Goal: Transaction & Acquisition: Purchase product/service

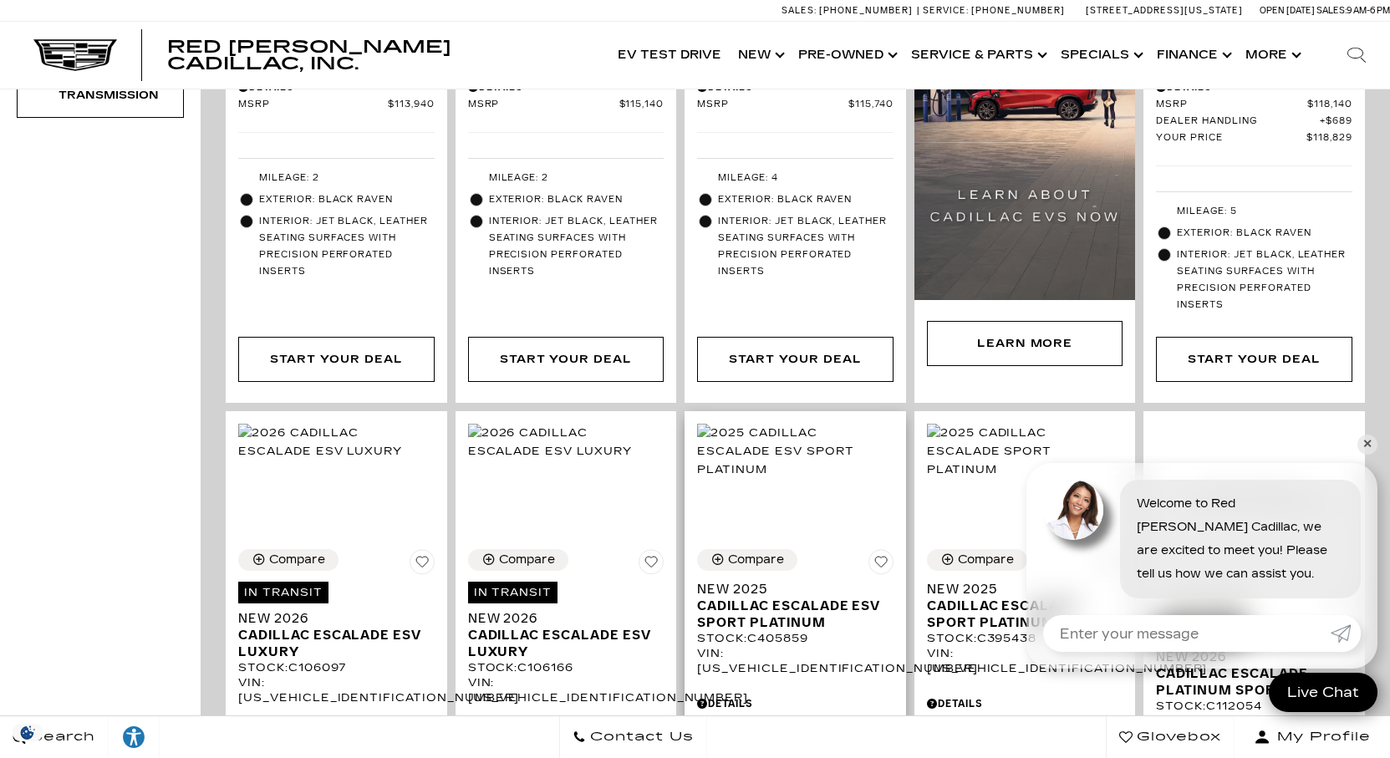
scroll to position [836, 0]
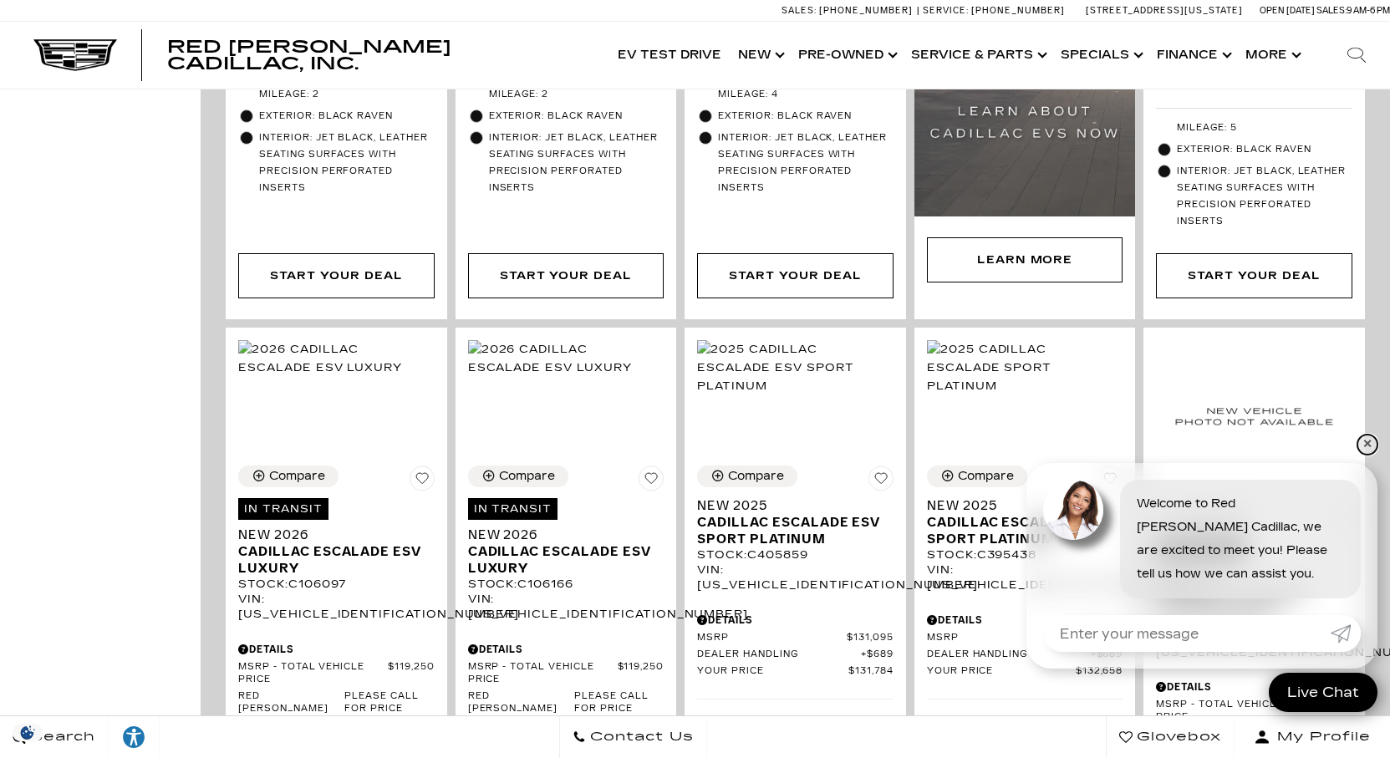
click at [1367, 445] on link "✕" at bounding box center [1367, 445] width 20 height 20
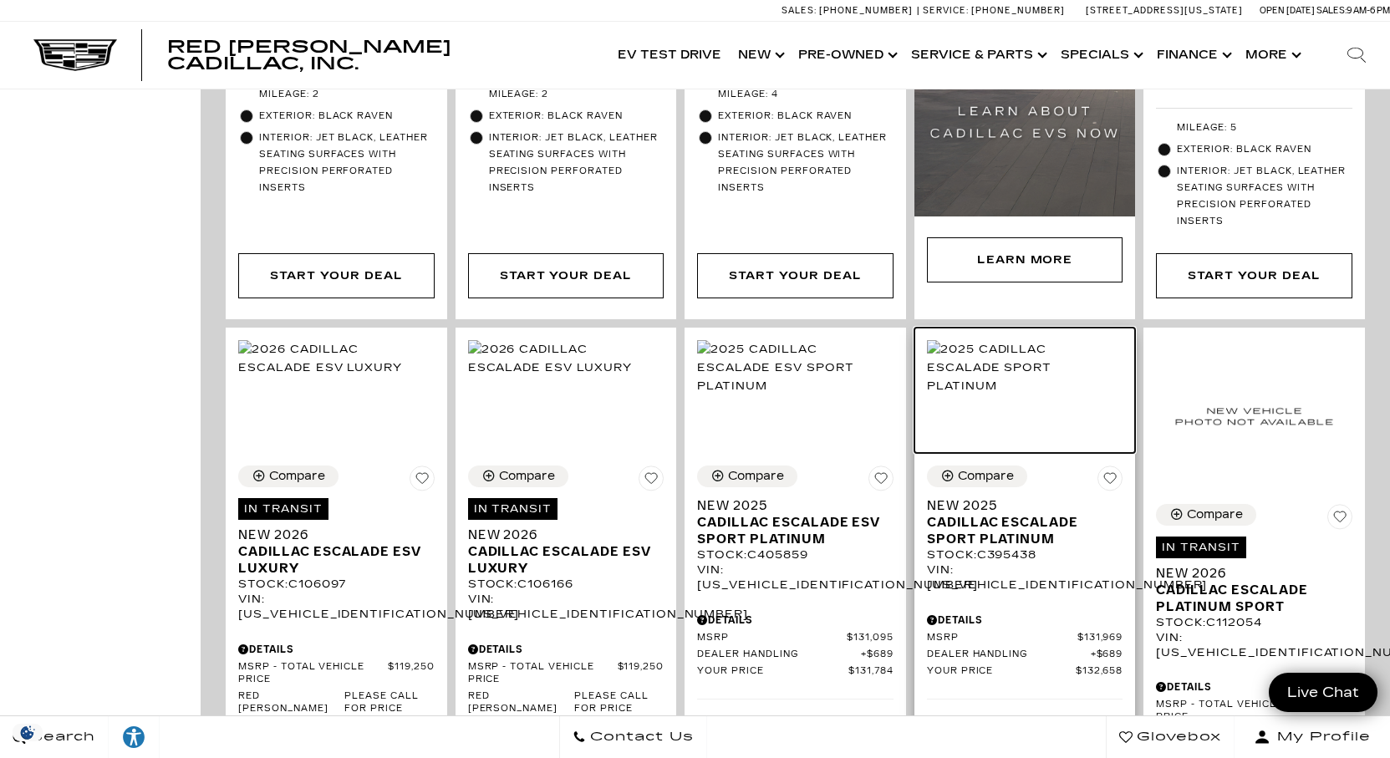
click at [1032, 395] on img at bounding box center [1025, 367] width 196 height 55
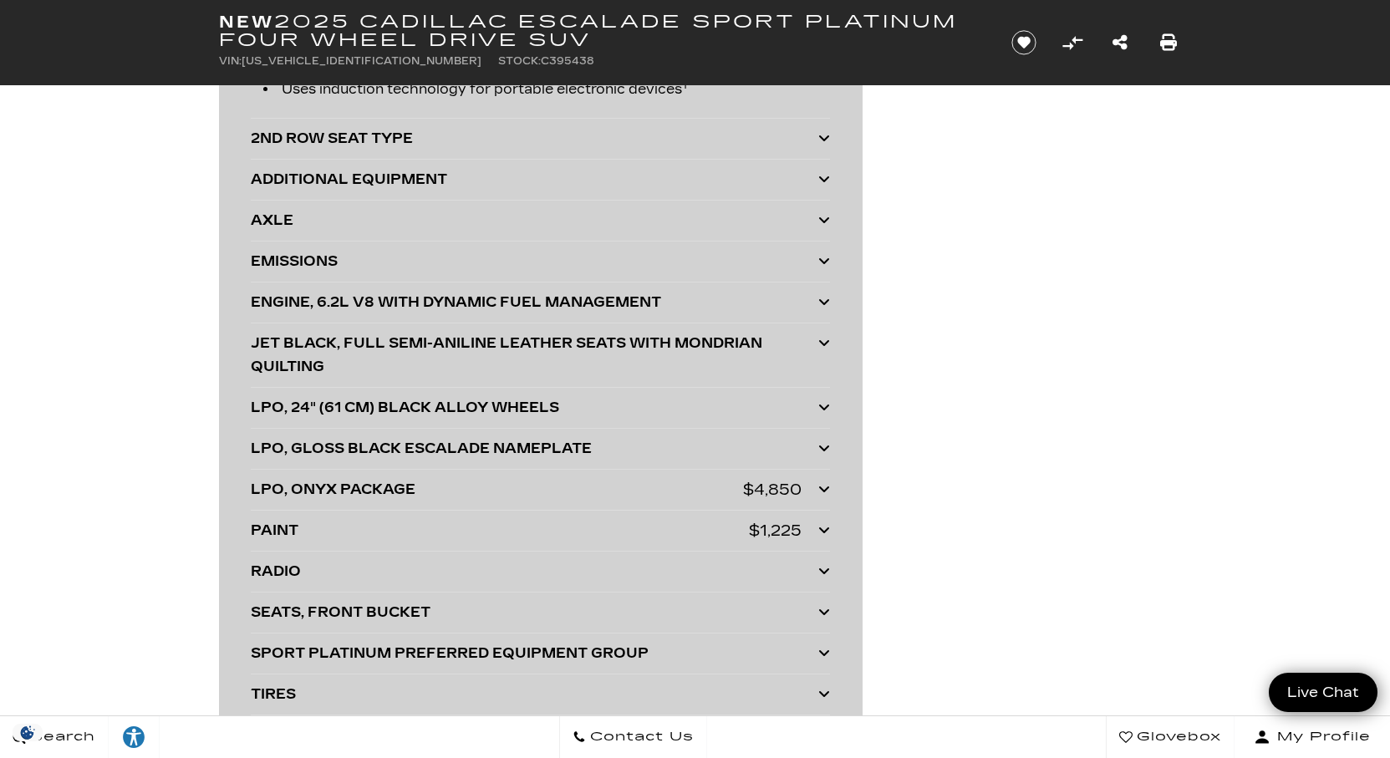
scroll to position [4346, 0]
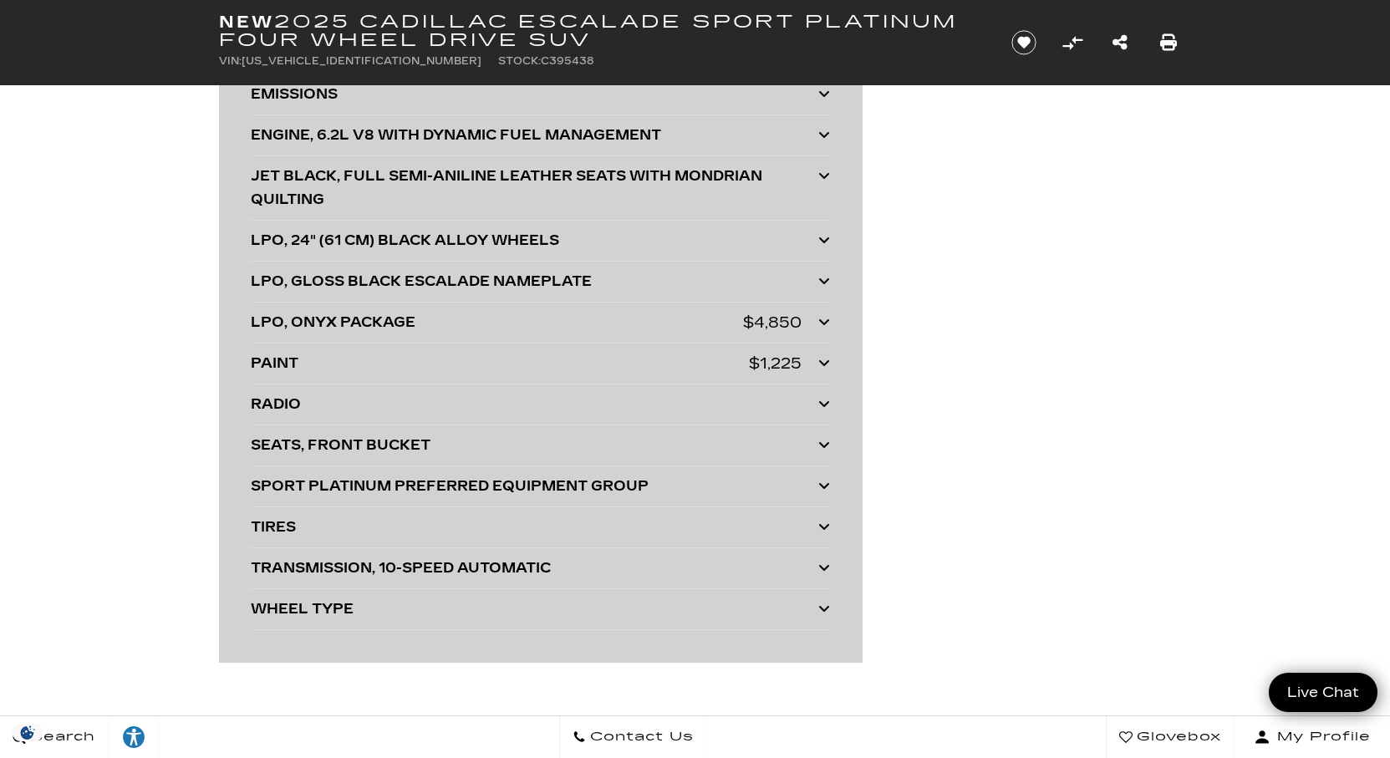
click at [825, 485] on icon at bounding box center [824, 485] width 12 height 13
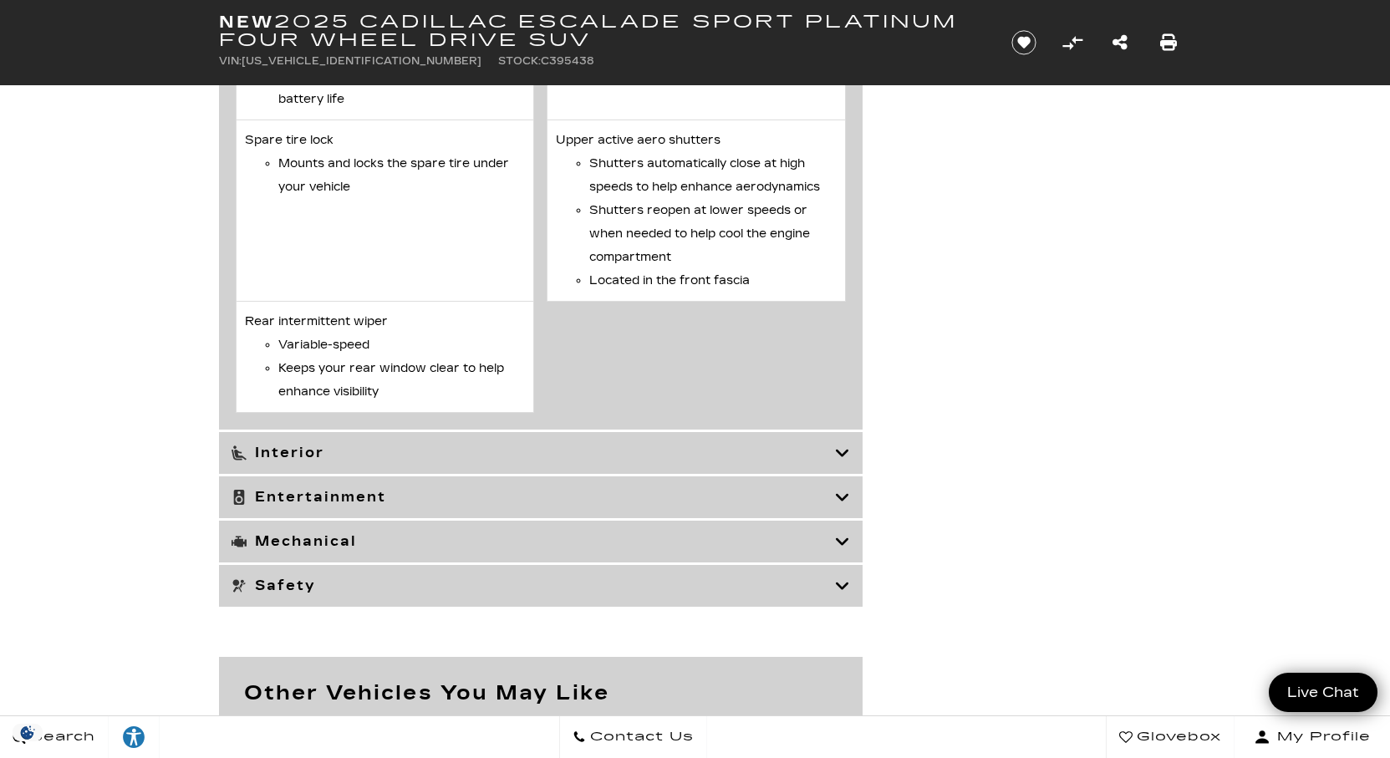
scroll to position [7021, 0]
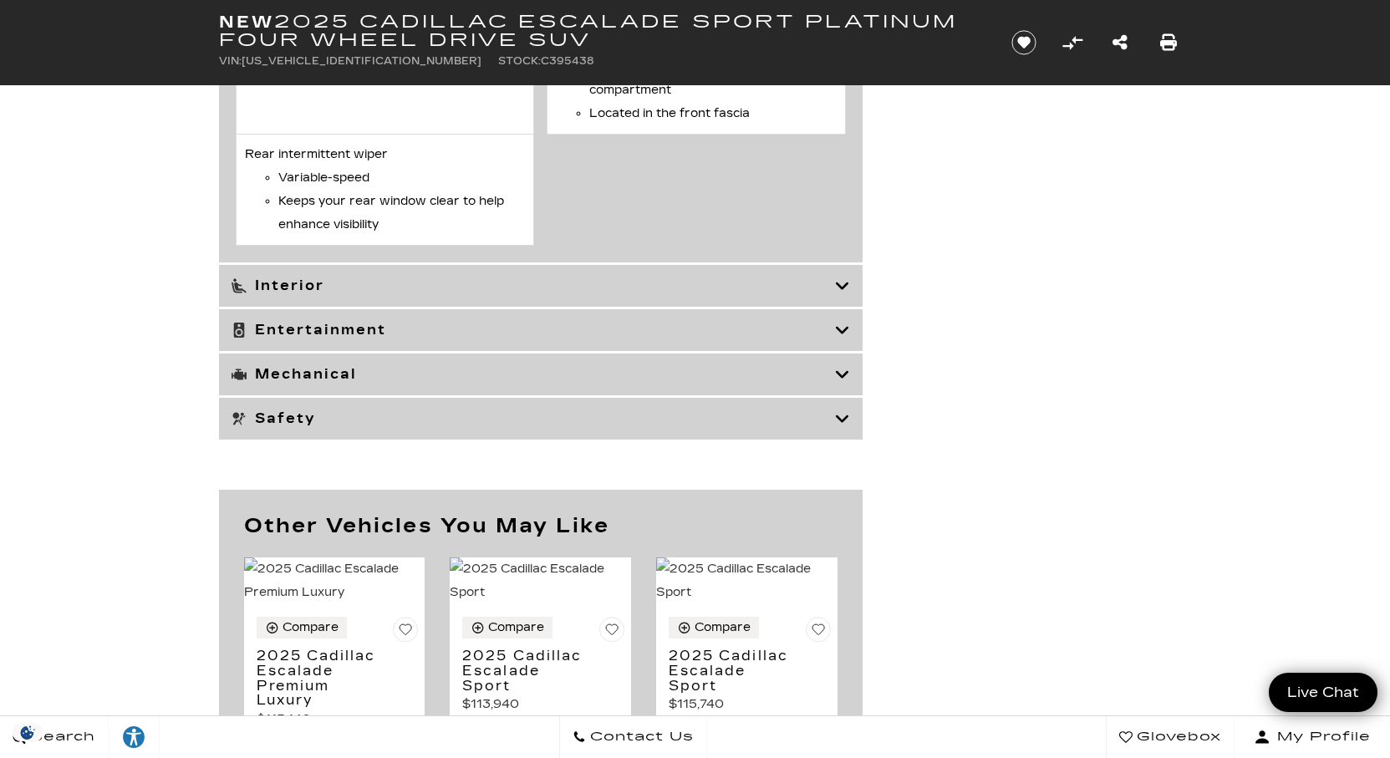
click at [835, 339] on icon at bounding box center [842, 330] width 15 height 17
click at [837, 339] on icon at bounding box center [842, 330] width 15 height 17
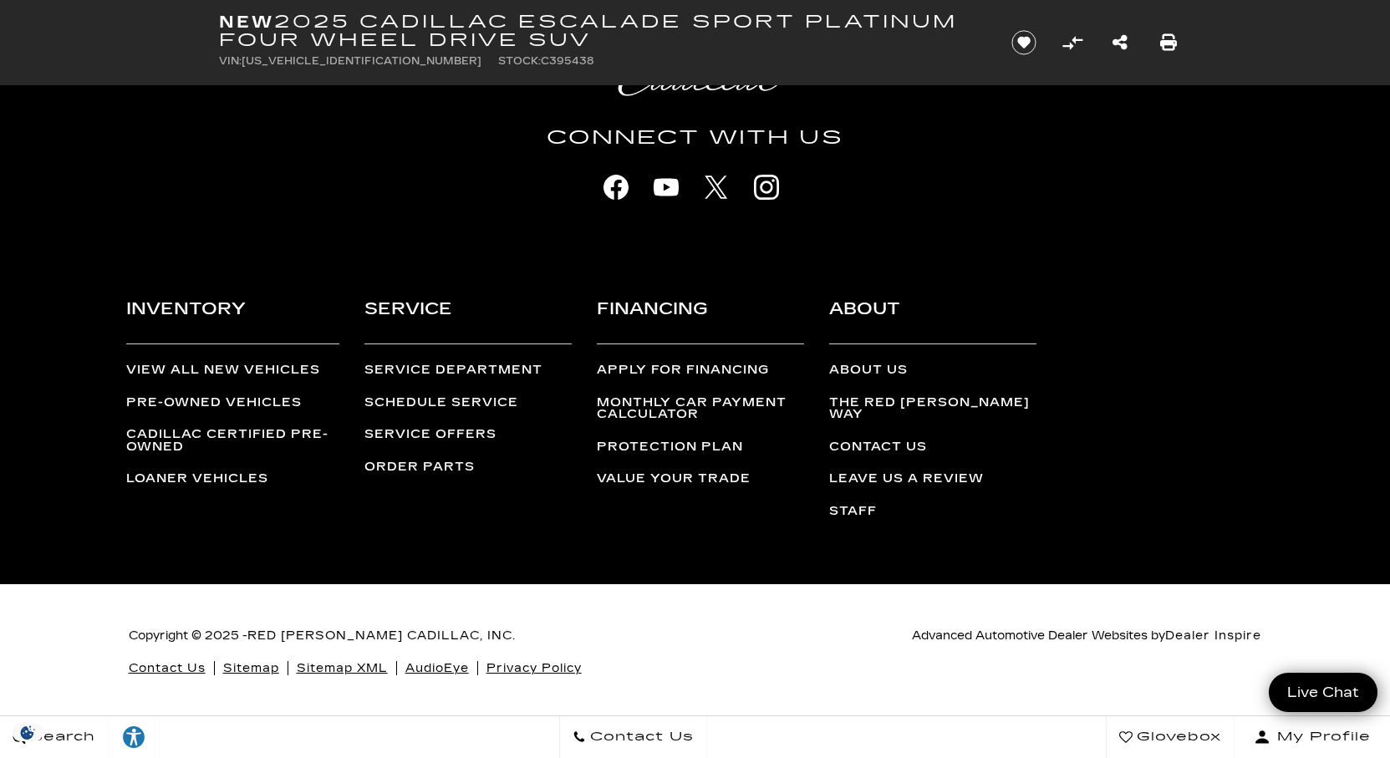
scroll to position [5290, 0]
